Goal: Transaction & Acquisition: Download file/media

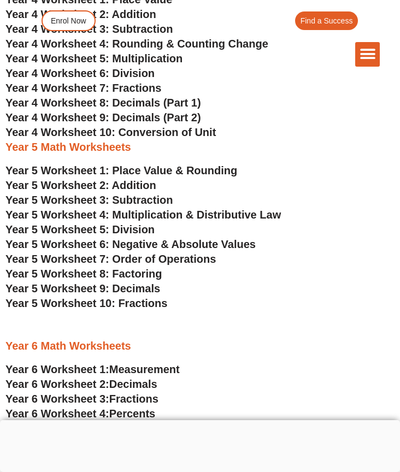
scroll to position [1691, 0]
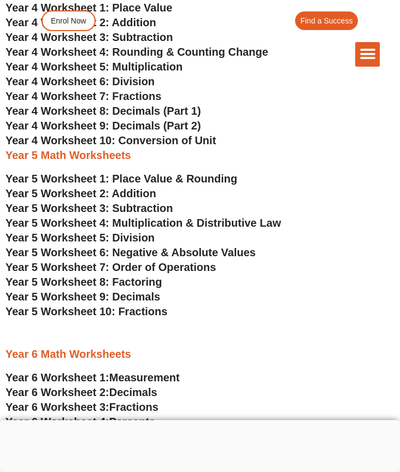
click at [187, 175] on span "Year 5 Worksheet 1: Place Value & Rounding" at bounding box center [121, 179] width 232 height 12
click at [133, 192] on span "Year 5 Worksheet 2: Addition" at bounding box center [80, 193] width 151 height 12
click at [138, 209] on span "Year 5 Worksheet 3: Subtraction" at bounding box center [88, 208] width 167 height 12
click at [146, 217] on span "Year 5 Worksheet 4: Multiplication & Distributive Law" at bounding box center [142, 223] width 275 height 12
click at [127, 236] on span "Year 5 Worksheet 5: Division" at bounding box center [79, 238] width 149 height 12
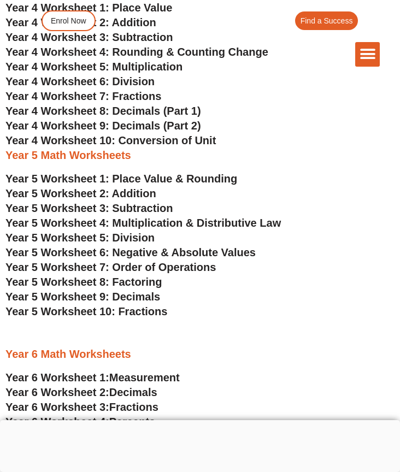
click at [129, 251] on span "Year 5 Worksheet 6: Negative & Absolute Values" at bounding box center [130, 252] width 250 height 12
click at [124, 266] on span "Year 5 Worksheet 7: Order of Operations" at bounding box center [110, 267] width 210 height 12
click at [146, 282] on span "Year 5 Worksheet 8: Factoring" at bounding box center [83, 282] width 156 height 12
click at [133, 296] on span "Year 5 Worksheet 9: Decimals" at bounding box center [82, 297] width 155 height 12
click at [131, 311] on span "Year 5 Worksheet 10: Fractions" at bounding box center [86, 311] width 162 height 12
